Goal: Register for event/course

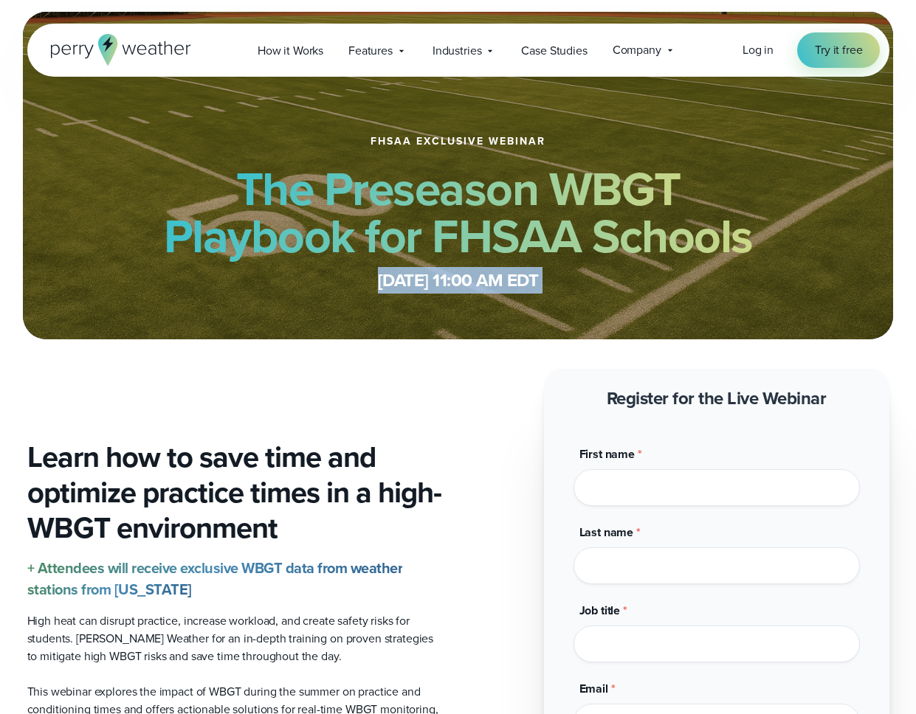
drag, startPoint x: 141, startPoint y: 291, endPoint x: 113, endPoint y: 392, distance: 104.2
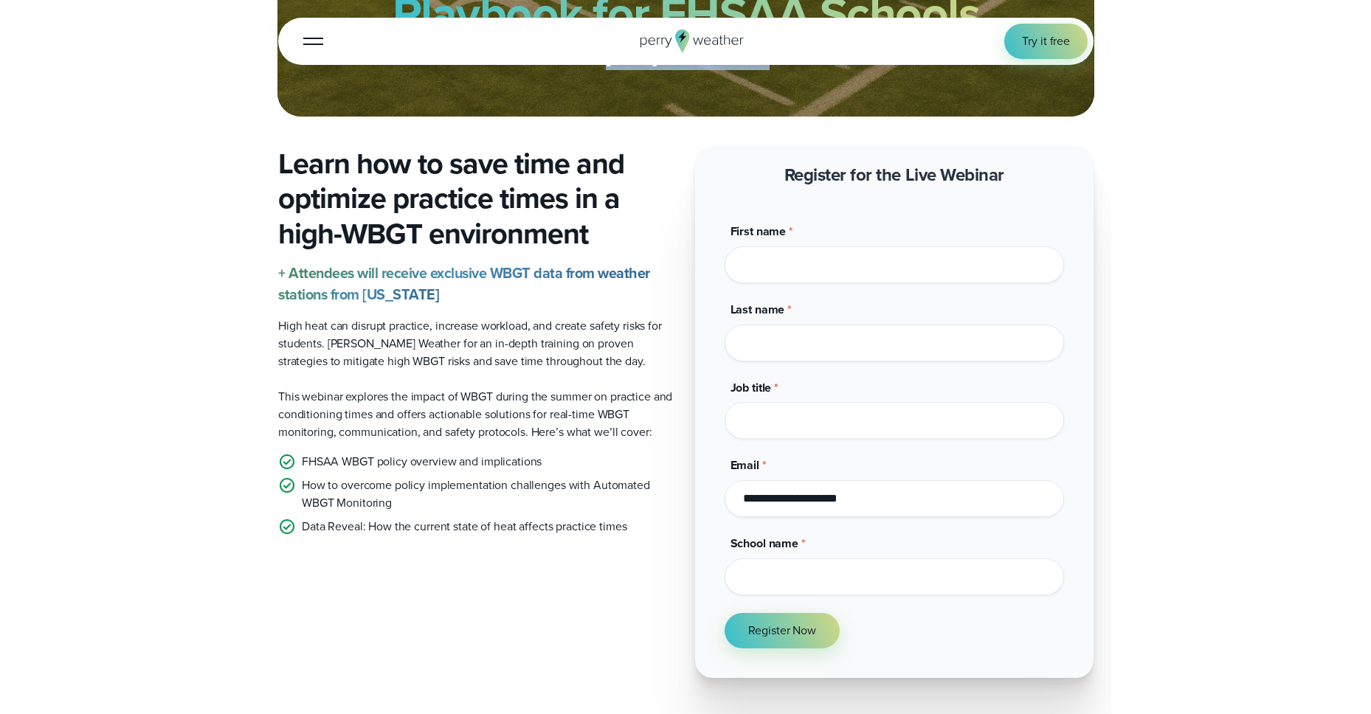
scroll to position [211, 0]
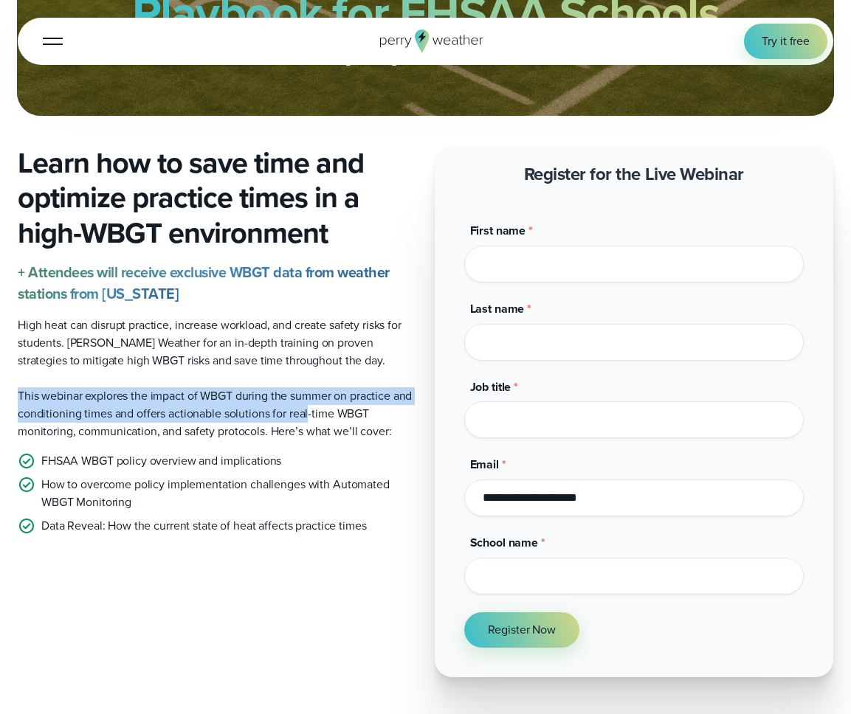
drag, startPoint x: 24, startPoint y: 480, endPoint x: 336, endPoint y: 501, distance: 312.1
click at [336, 441] on p "This webinar explores the impact of WBGT during the summer on practice and cond…" at bounding box center [217, 413] width 399 height 53
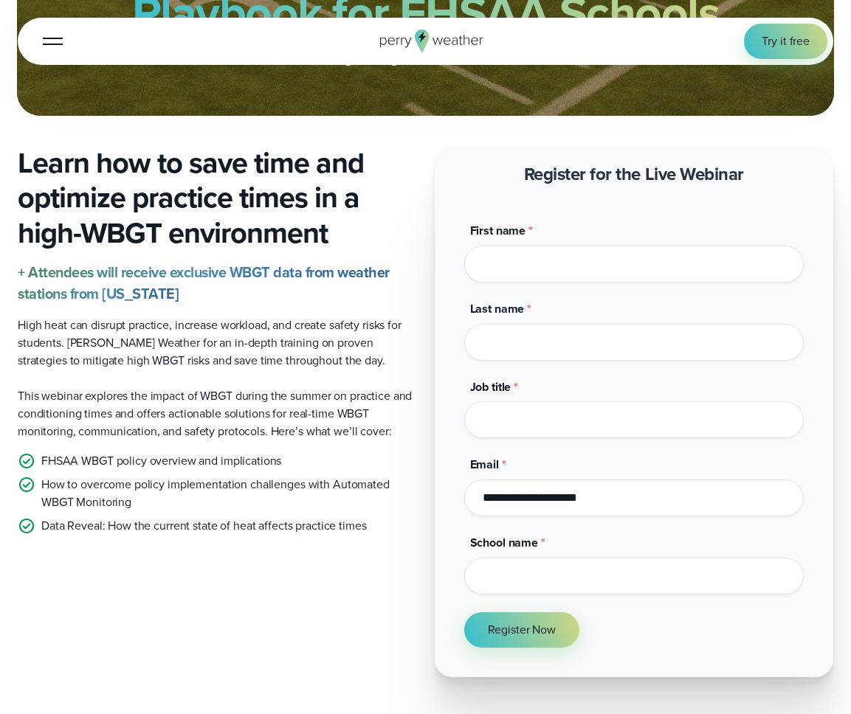
click at [207, 370] on p "High heat can disrupt practice, increase workload, and create safety risks for …" at bounding box center [217, 343] width 399 height 53
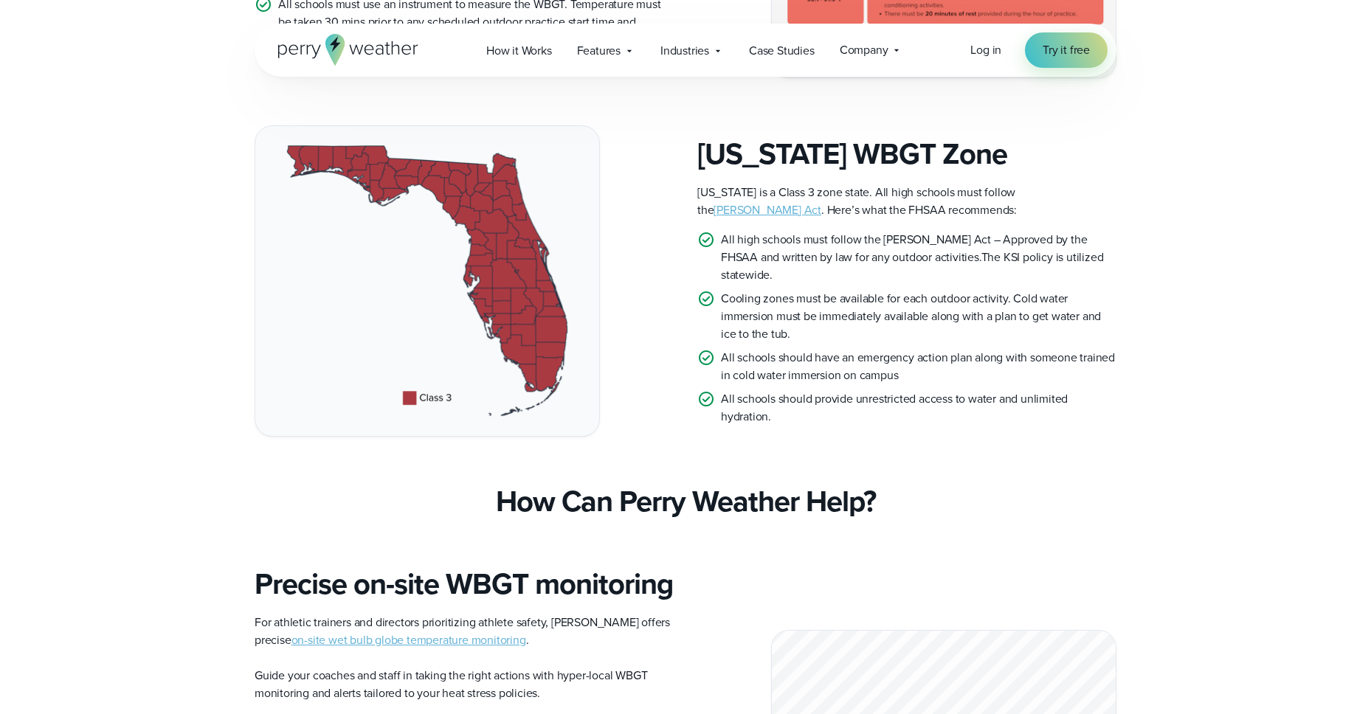
scroll to position [550, 0]
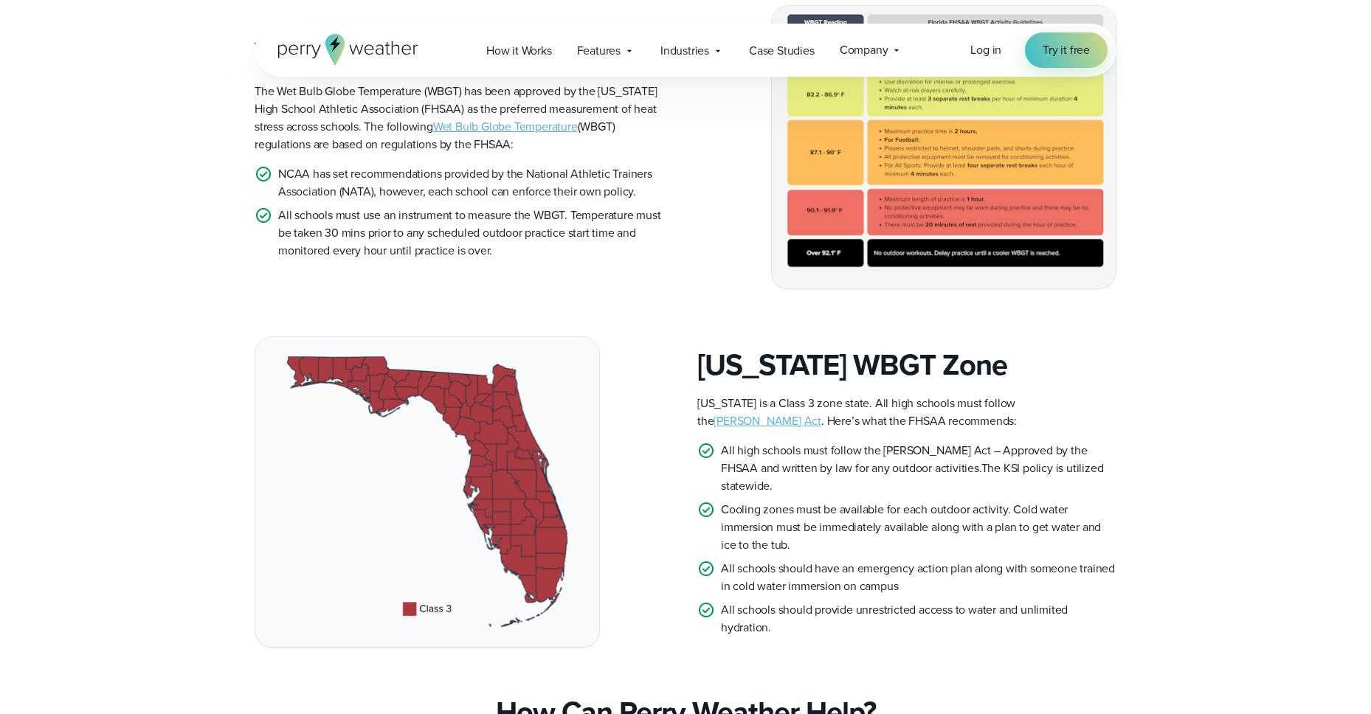
click at [821, 412] on link "Zachary Martin Act" at bounding box center [768, 420] width 108 height 17
